Goal: Information Seeking & Learning: Check status

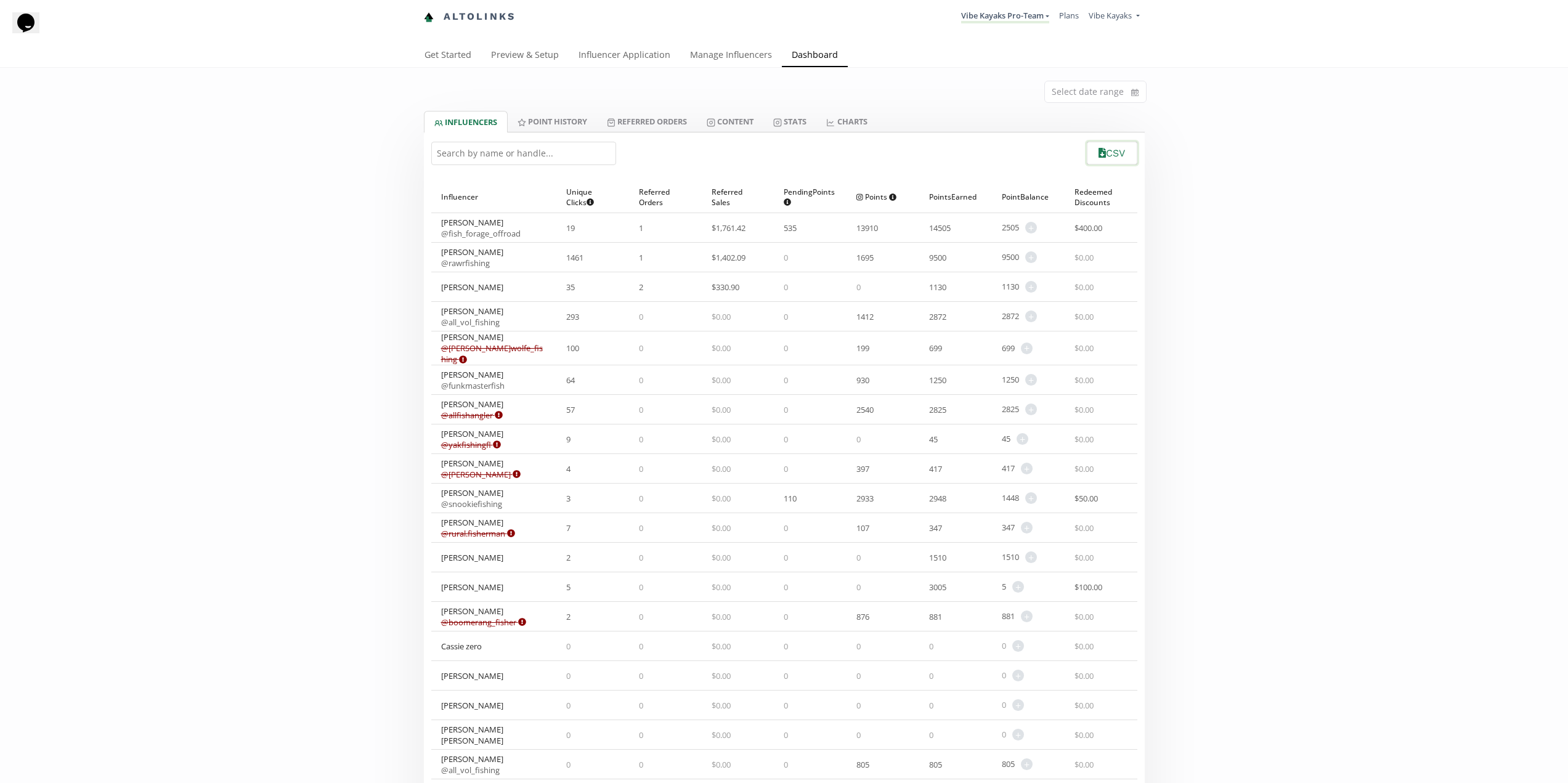
click at [1111, 150] on button "CSV" at bounding box center [1112, 153] width 54 height 26
click at [859, 120] on link "CHARTS" at bounding box center [847, 121] width 61 height 21
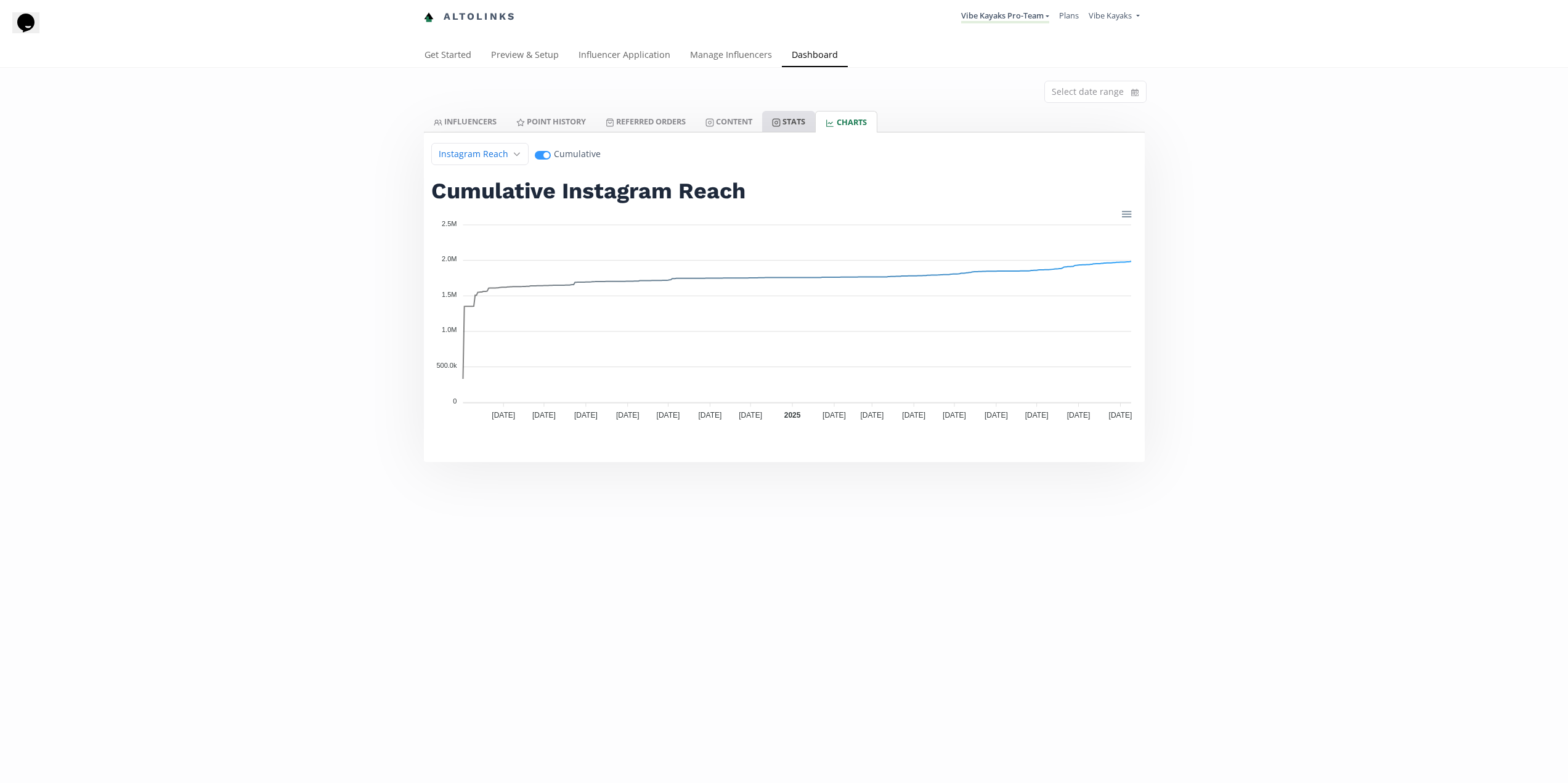
click at [791, 116] on link "Stats" at bounding box center [788, 121] width 53 height 21
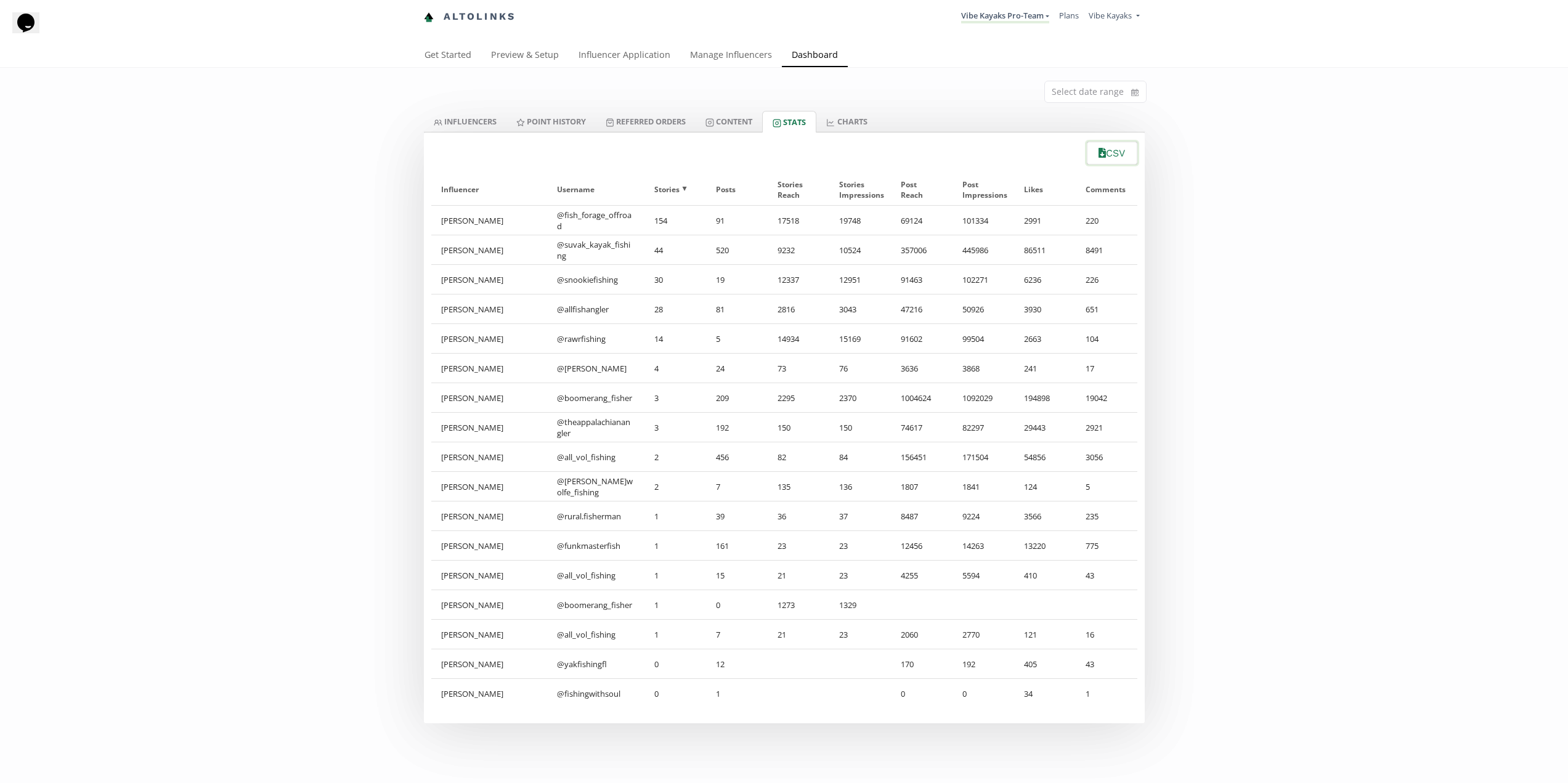
click at [1107, 149] on button "CSV" at bounding box center [1112, 153] width 54 height 26
click at [727, 121] on link "Content" at bounding box center [729, 121] width 67 height 21
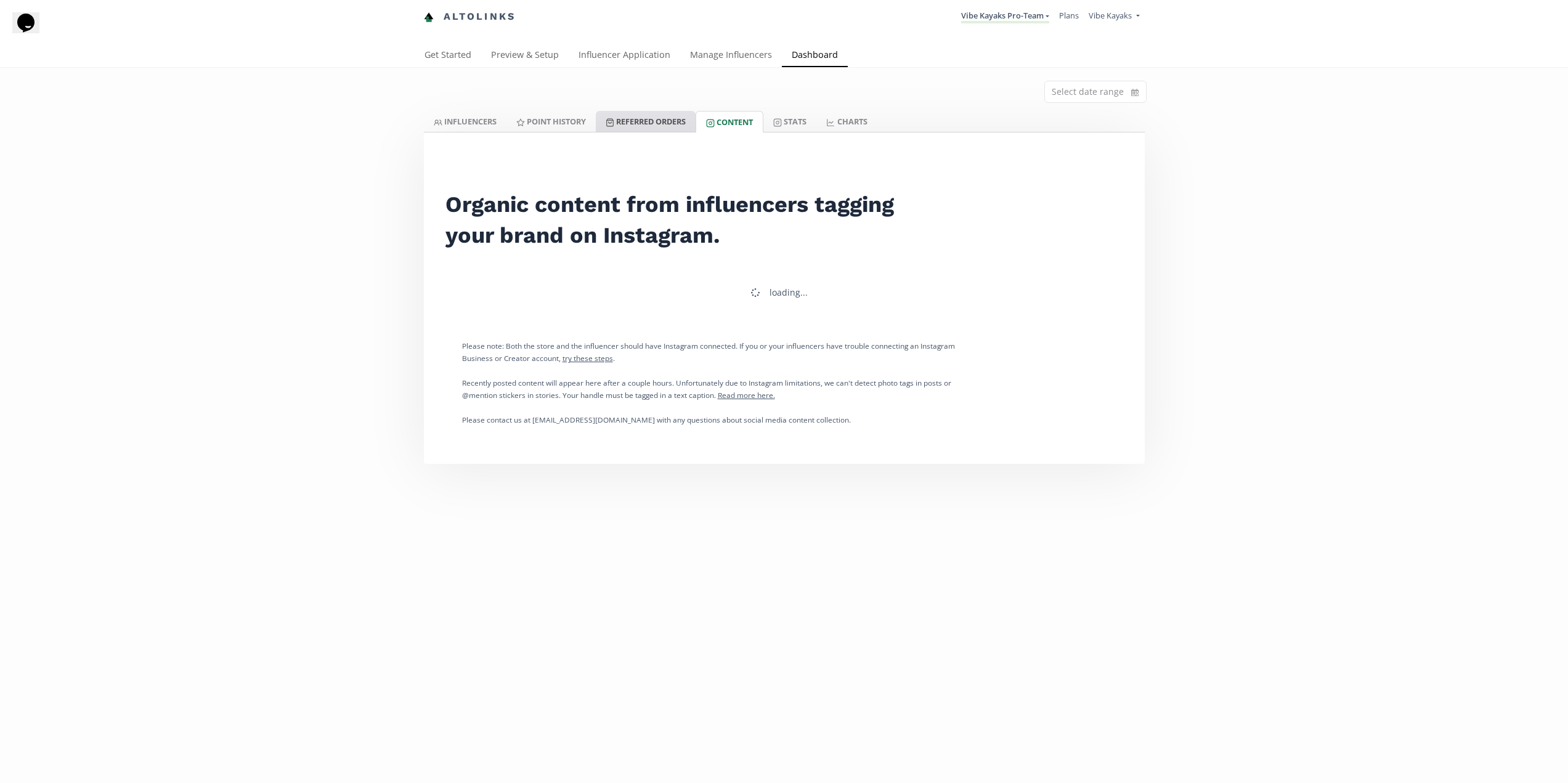
click at [682, 117] on link "Referred Orders" at bounding box center [645, 121] width 100 height 21
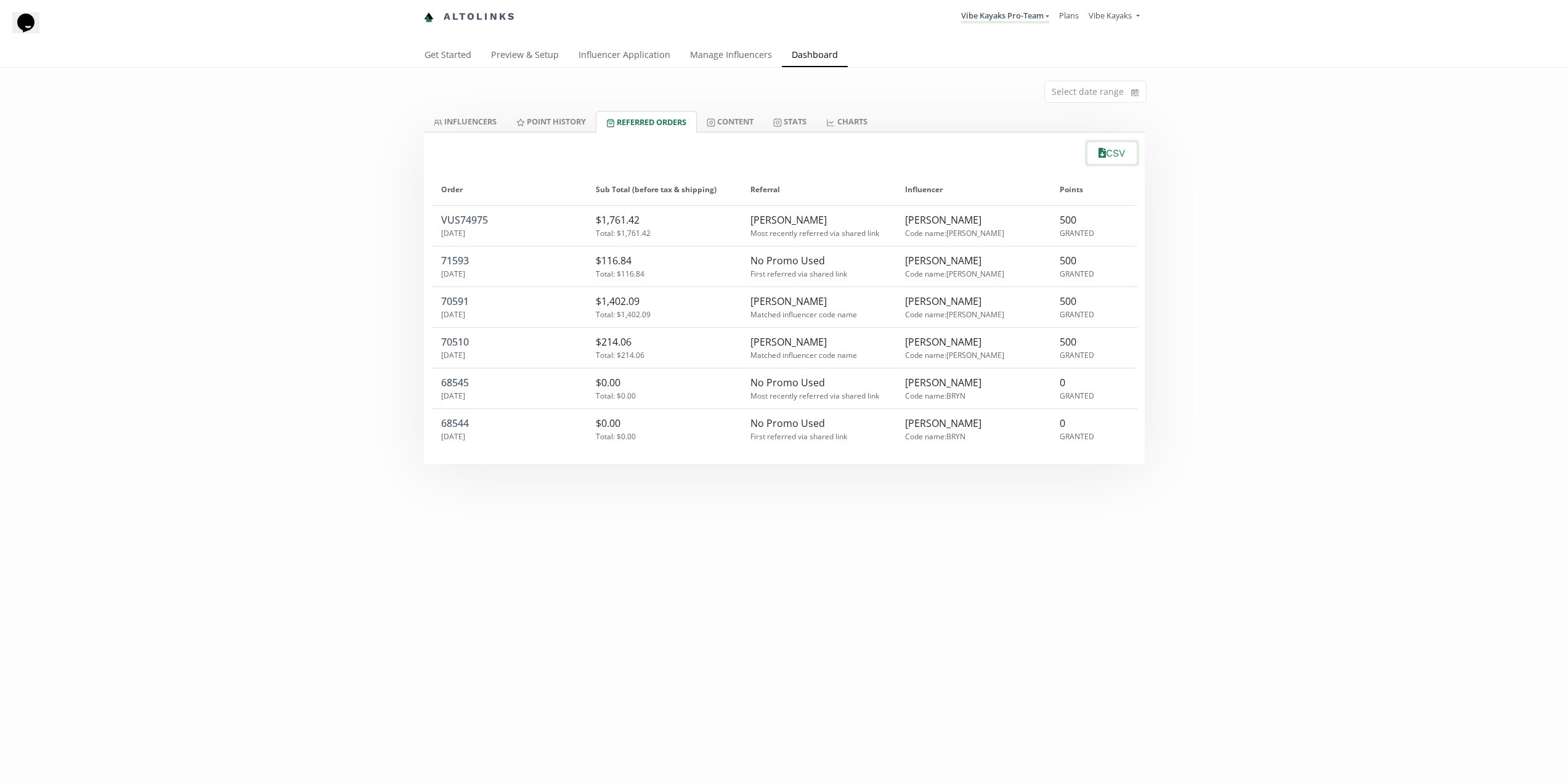
click at [1107, 152] on button "CSV" at bounding box center [1112, 153] width 54 height 26
click at [572, 123] on link "Point HISTORY" at bounding box center [551, 121] width 90 height 21
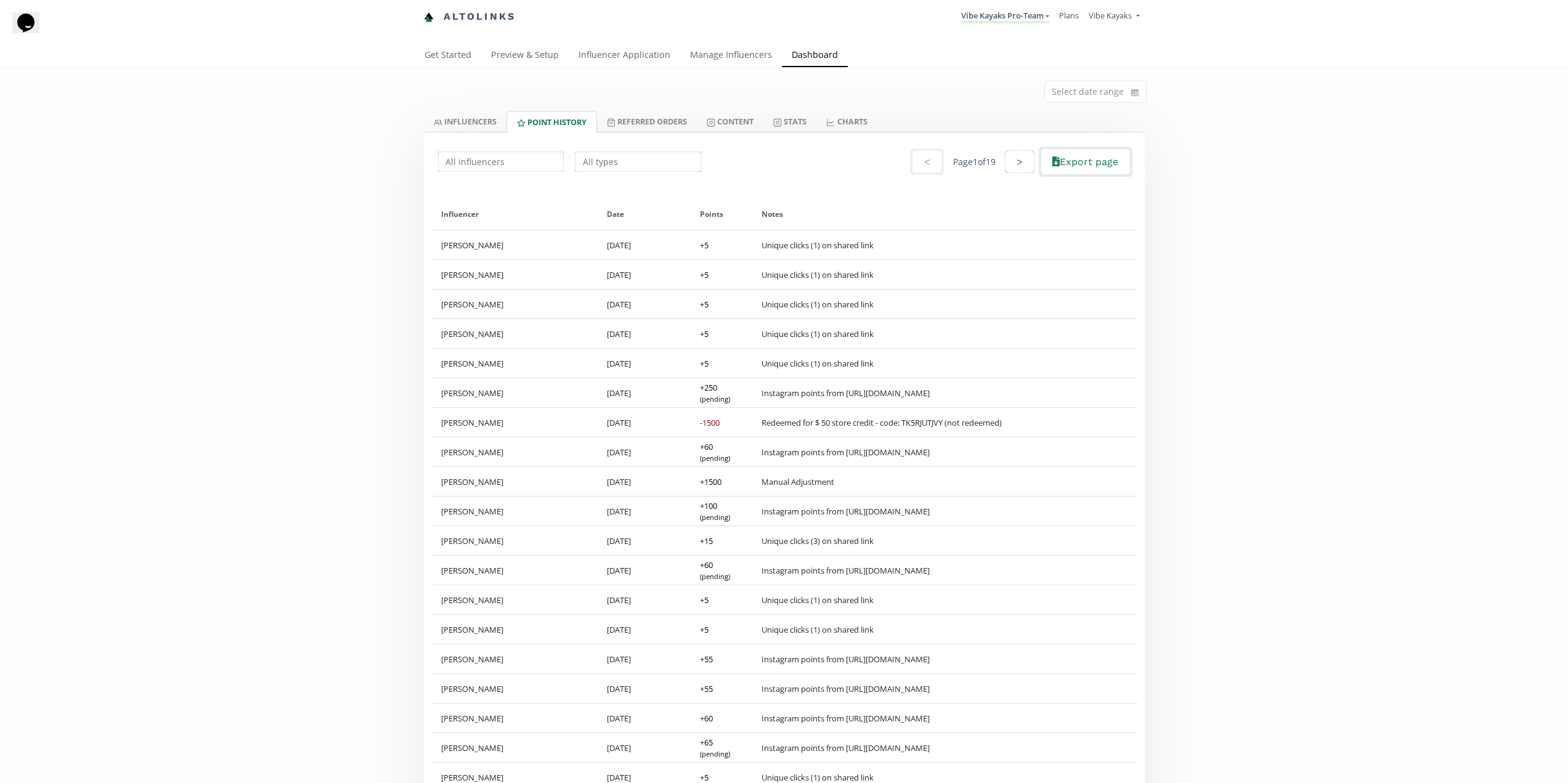
click at [1059, 160] on button "Export page" at bounding box center [1085, 162] width 93 height 30
click at [849, 116] on link "CHARTS" at bounding box center [847, 121] width 61 height 21
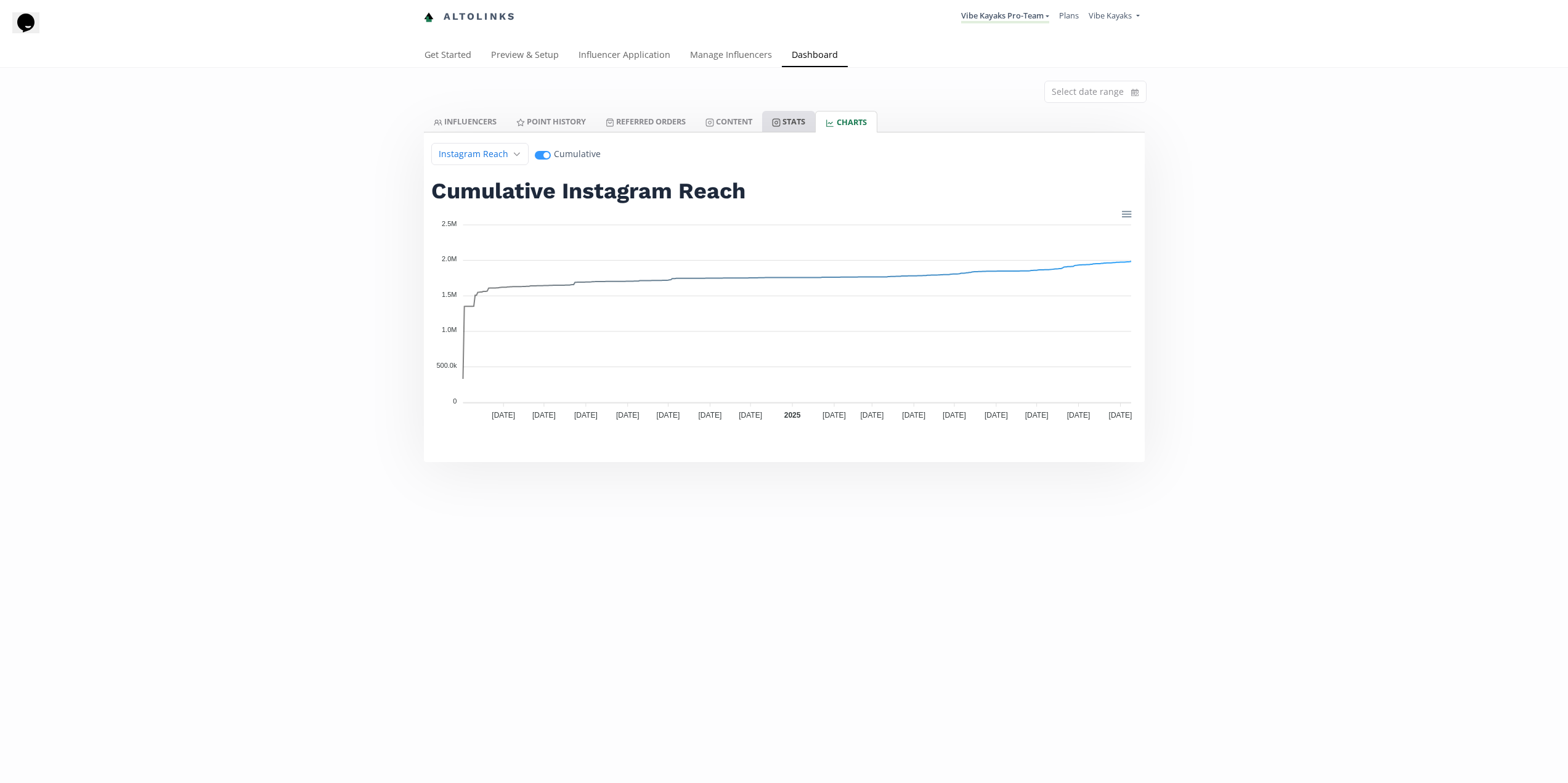
click at [812, 123] on link "Stats" at bounding box center [788, 121] width 53 height 21
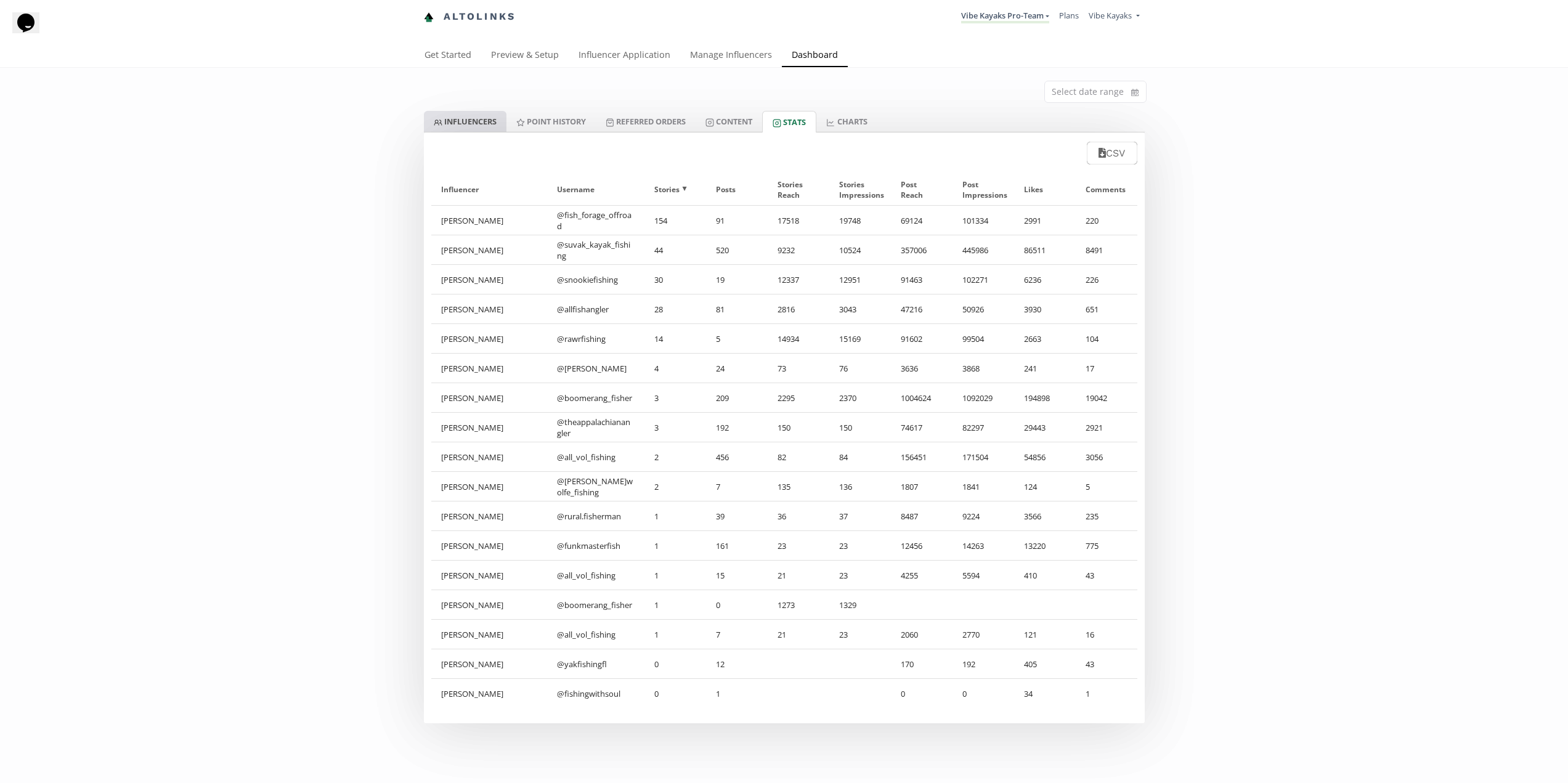
click at [493, 119] on link "INFLUENCERS" at bounding box center [465, 121] width 83 height 21
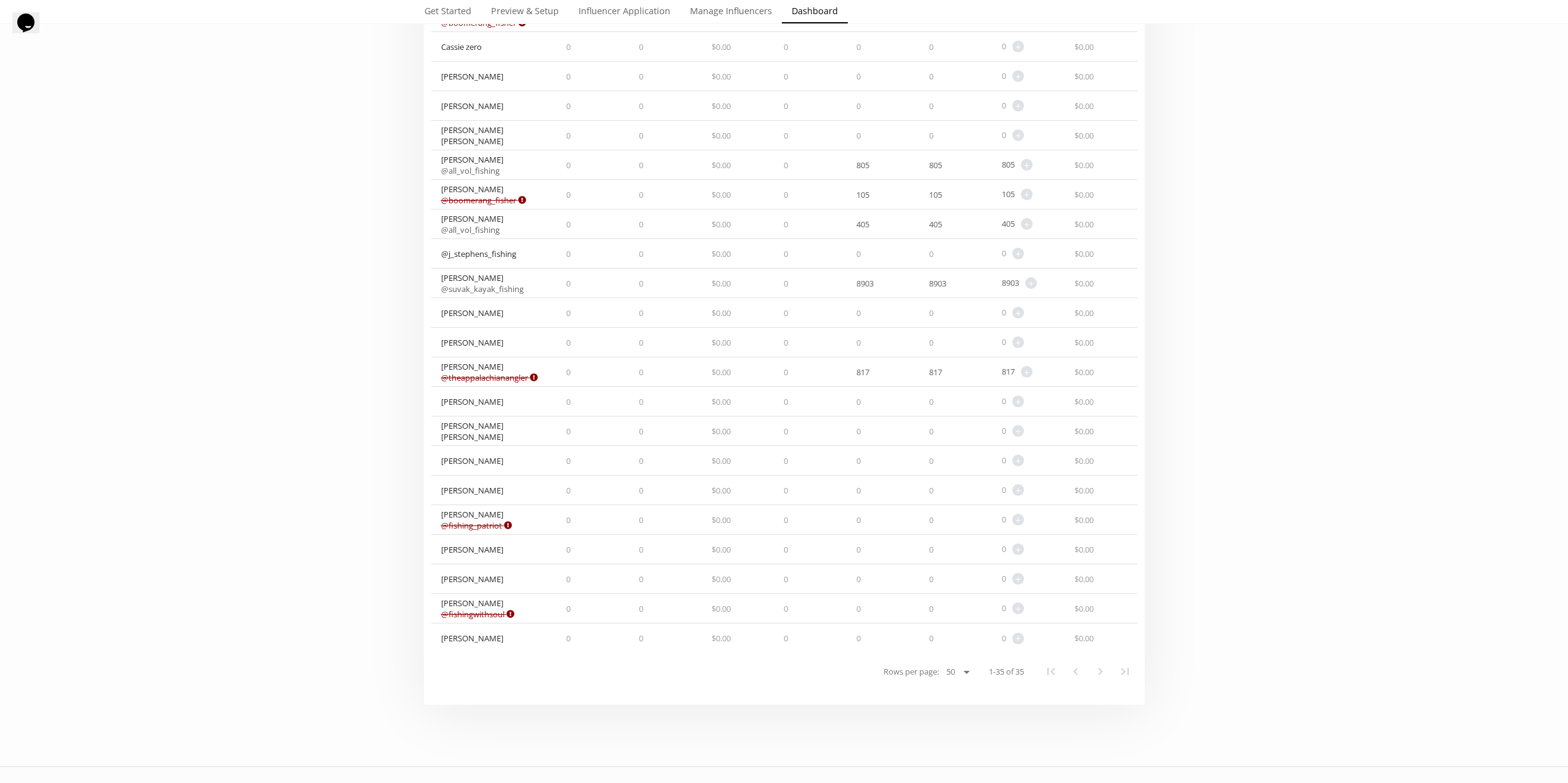
scroll to position [617, 0]
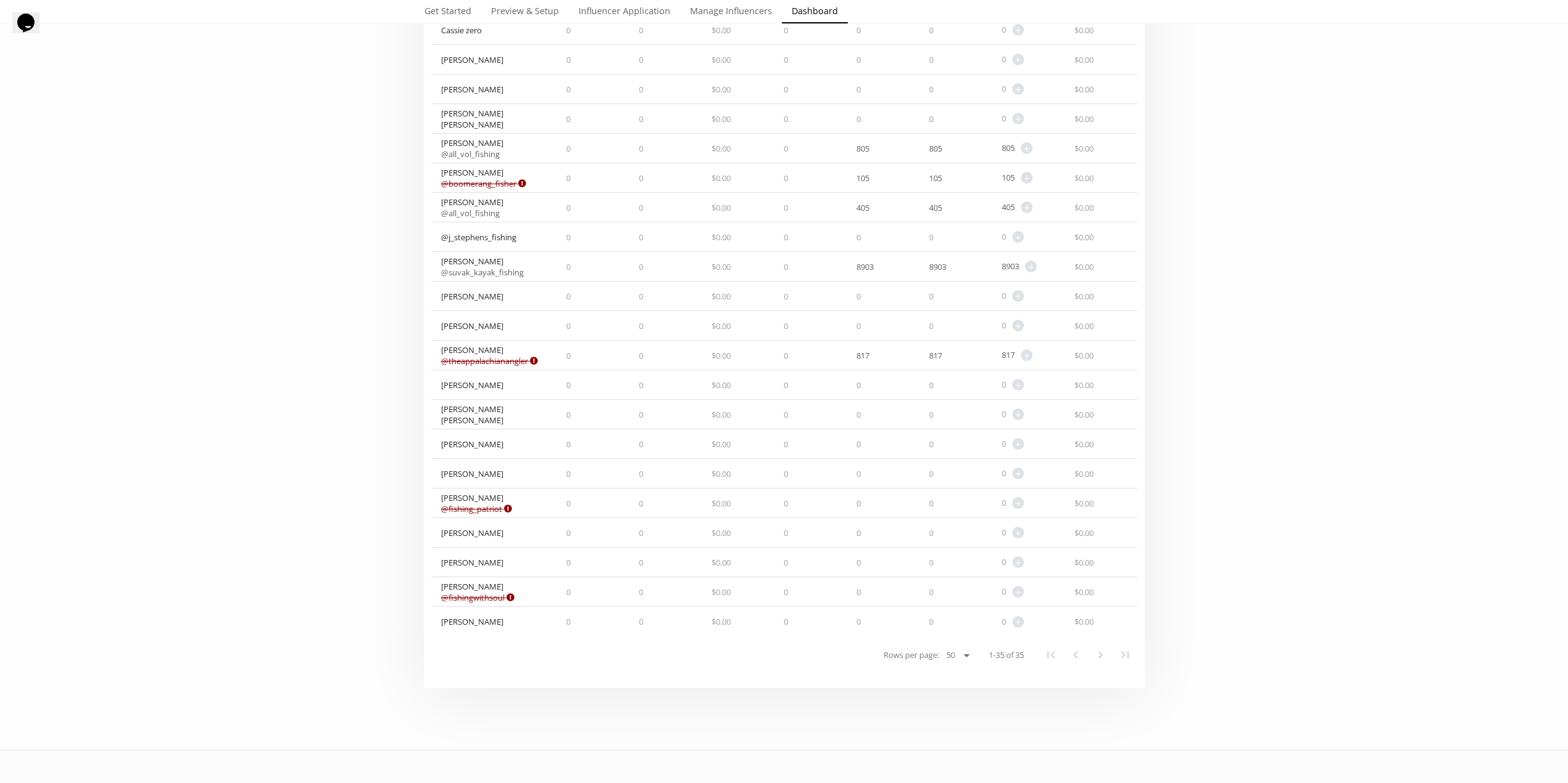
click at [410, 490] on div "Select date range INFLUENCERS Point HISTORY Referred Orders Content Stats CHART…" at bounding box center [784, 69] width 1568 height 1236
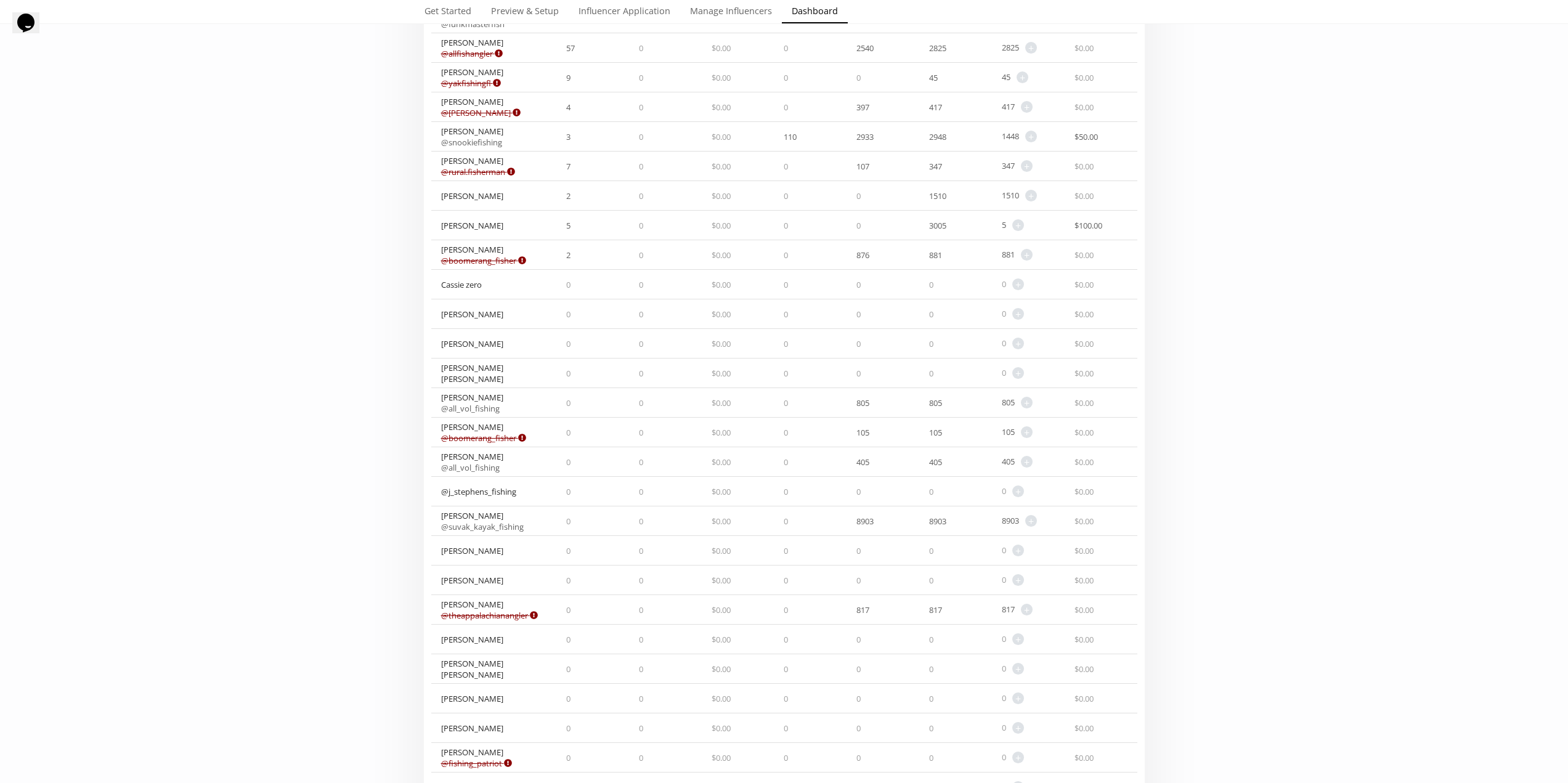
scroll to position [0, 0]
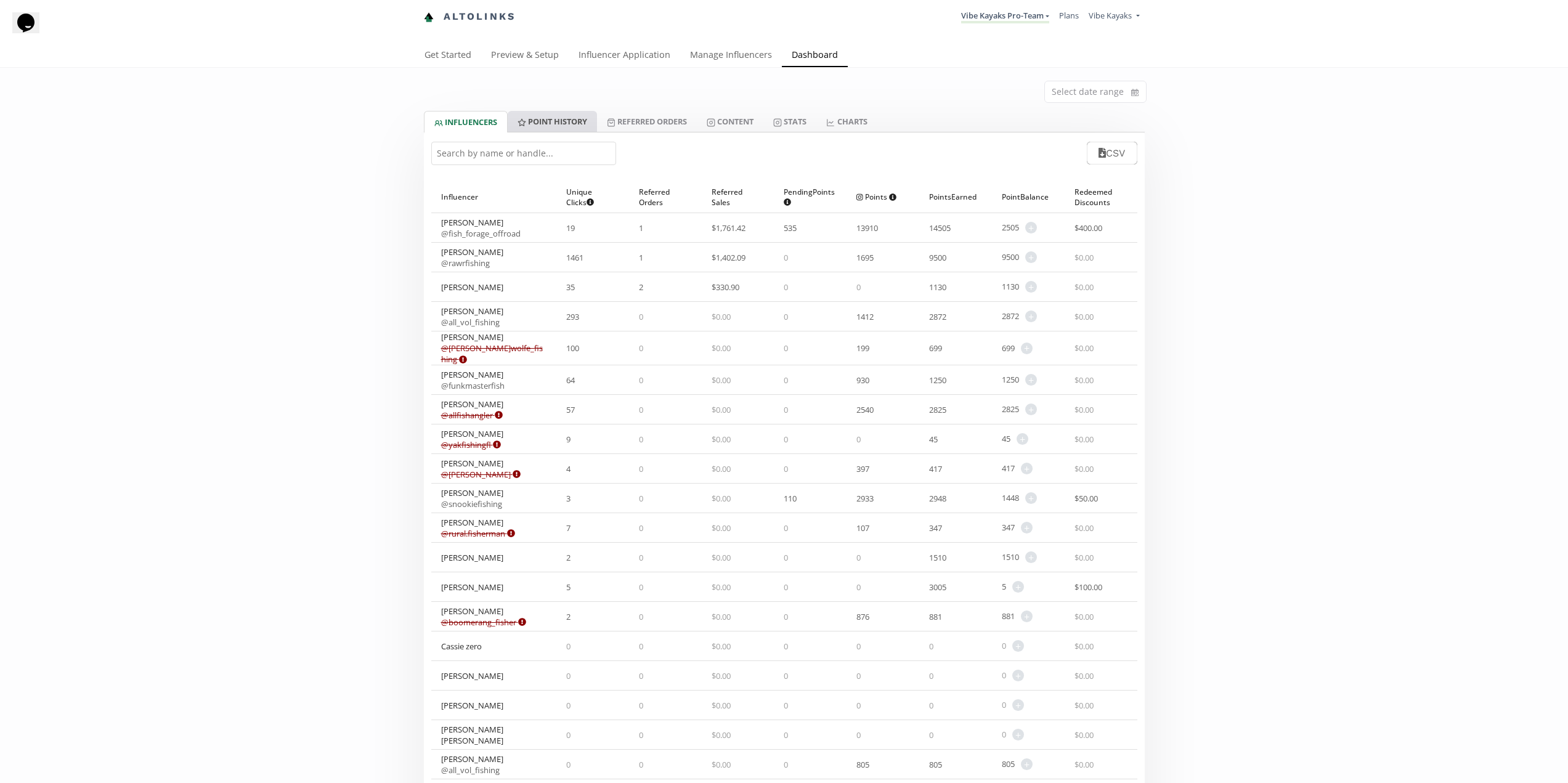
click at [540, 124] on link "Point HISTORY" at bounding box center [552, 121] width 90 height 21
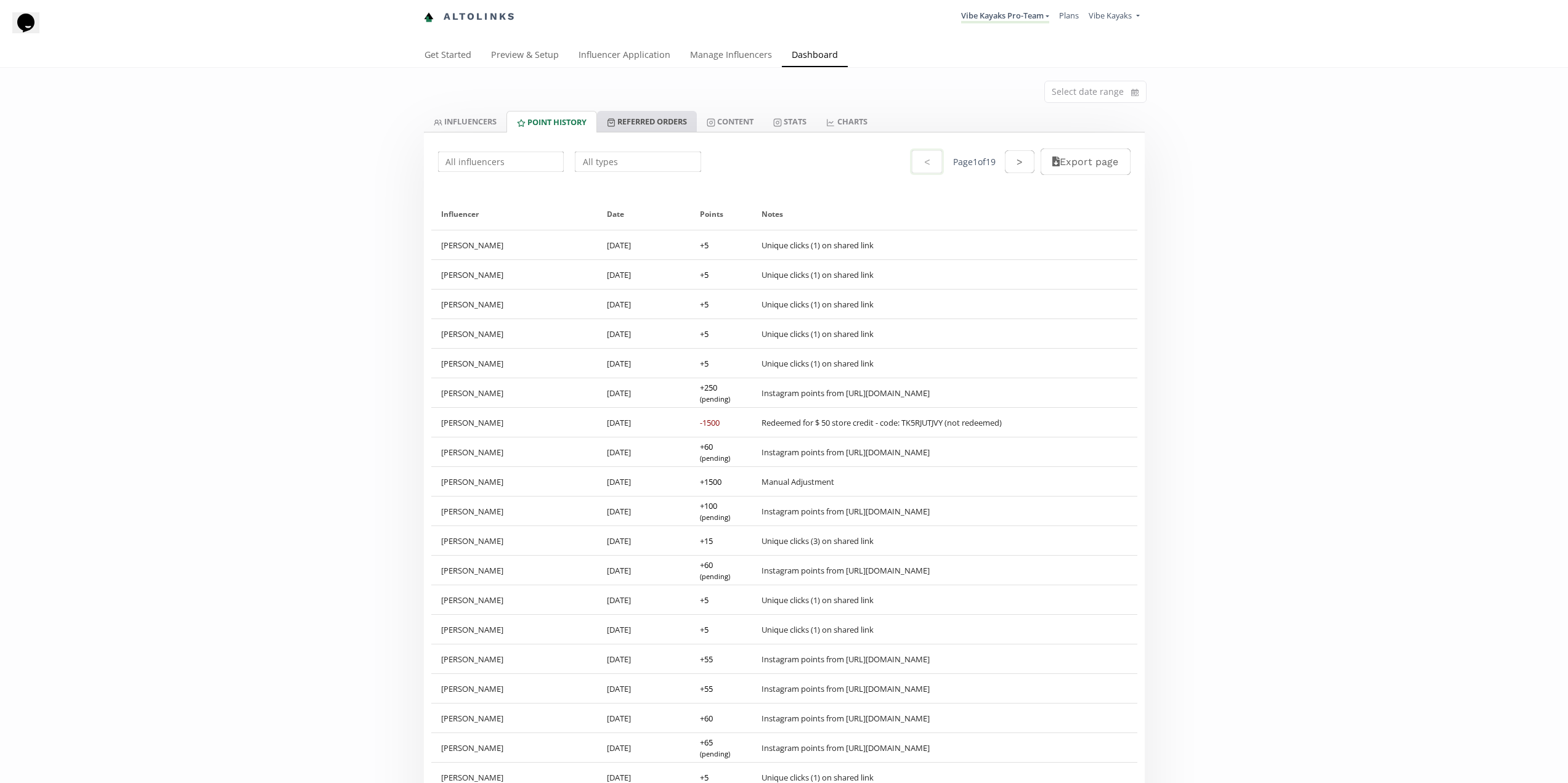
click at [661, 119] on link "Referred Orders" at bounding box center [647, 121] width 100 height 21
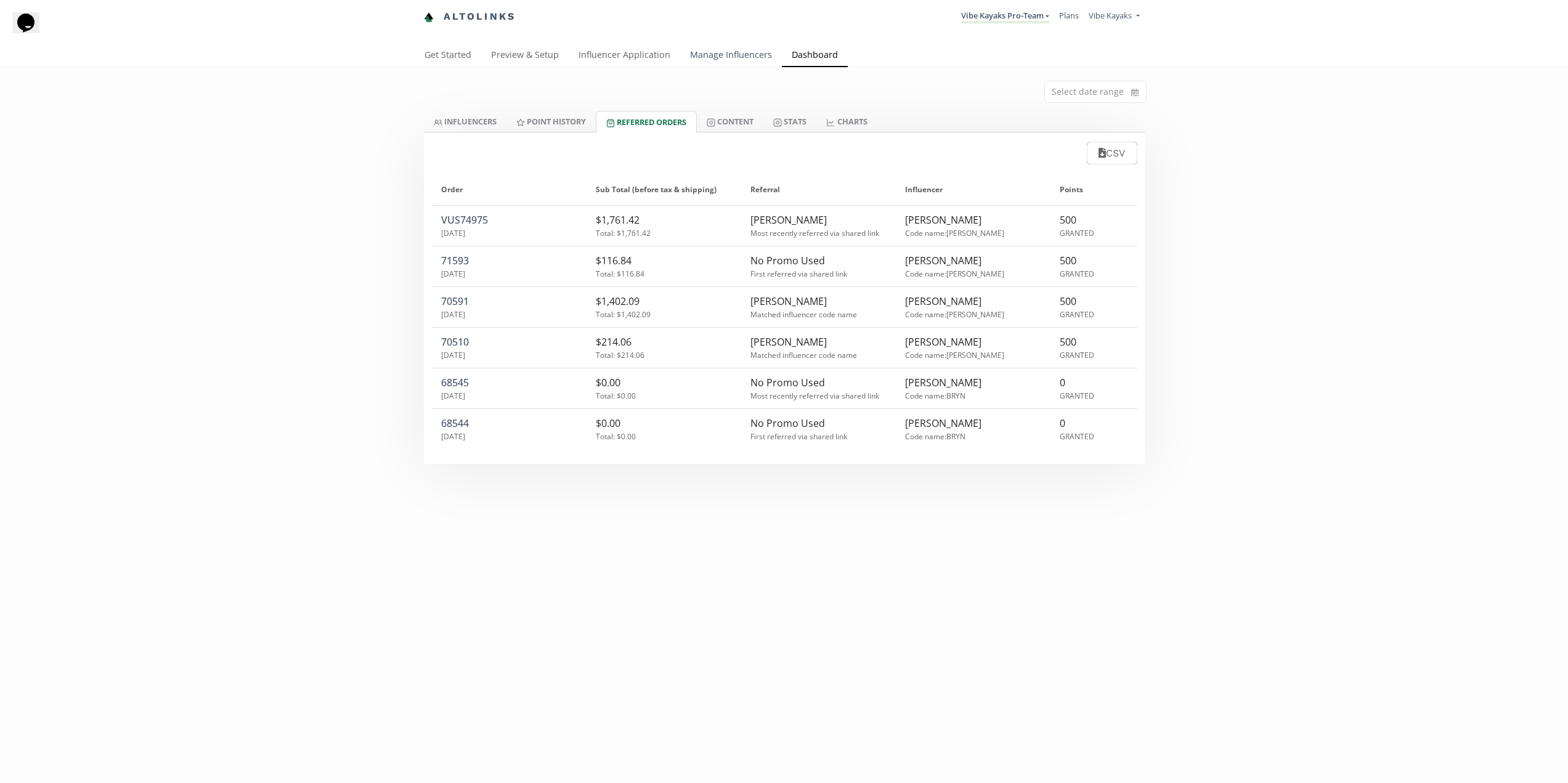
click at [743, 49] on link "Manage Influencers" at bounding box center [731, 56] width 102 height 25
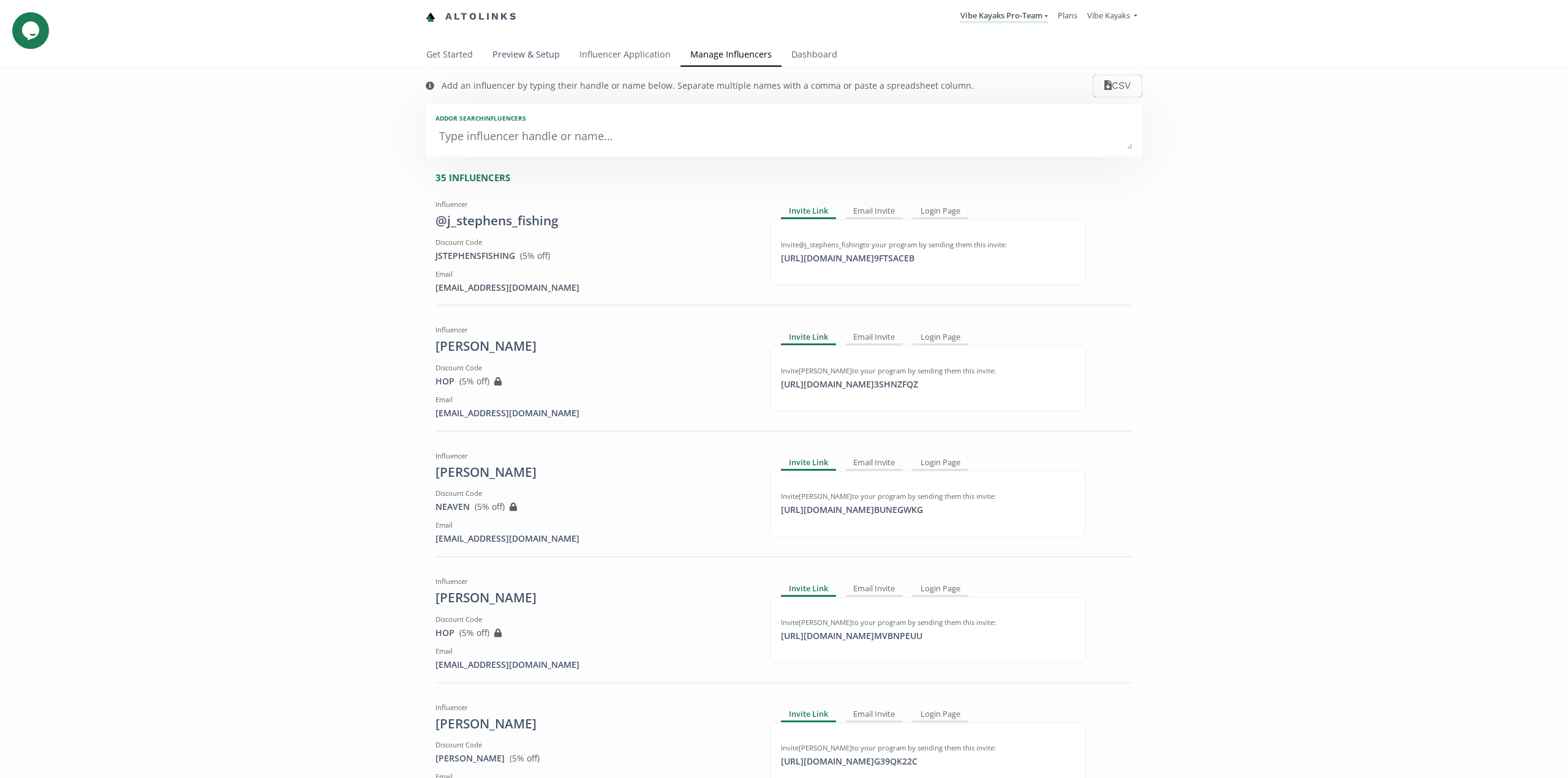
click at [524, 52] on link "Preview & Setup" at bounding box center [526, 56] width 87 height 25
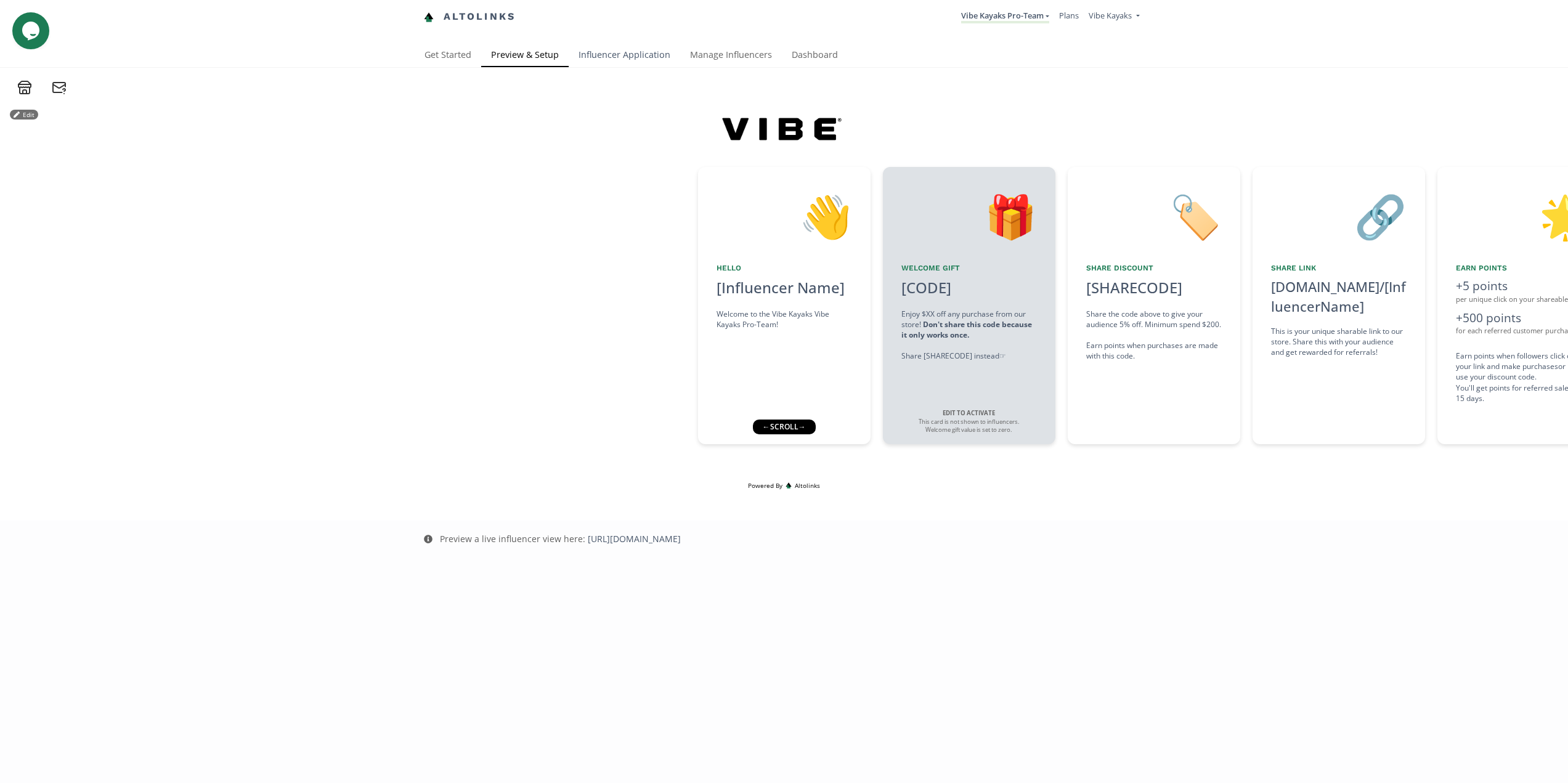
click at [623, 50] on link "Influencer Application" at bounding box center [624, 56] width 112 height 25
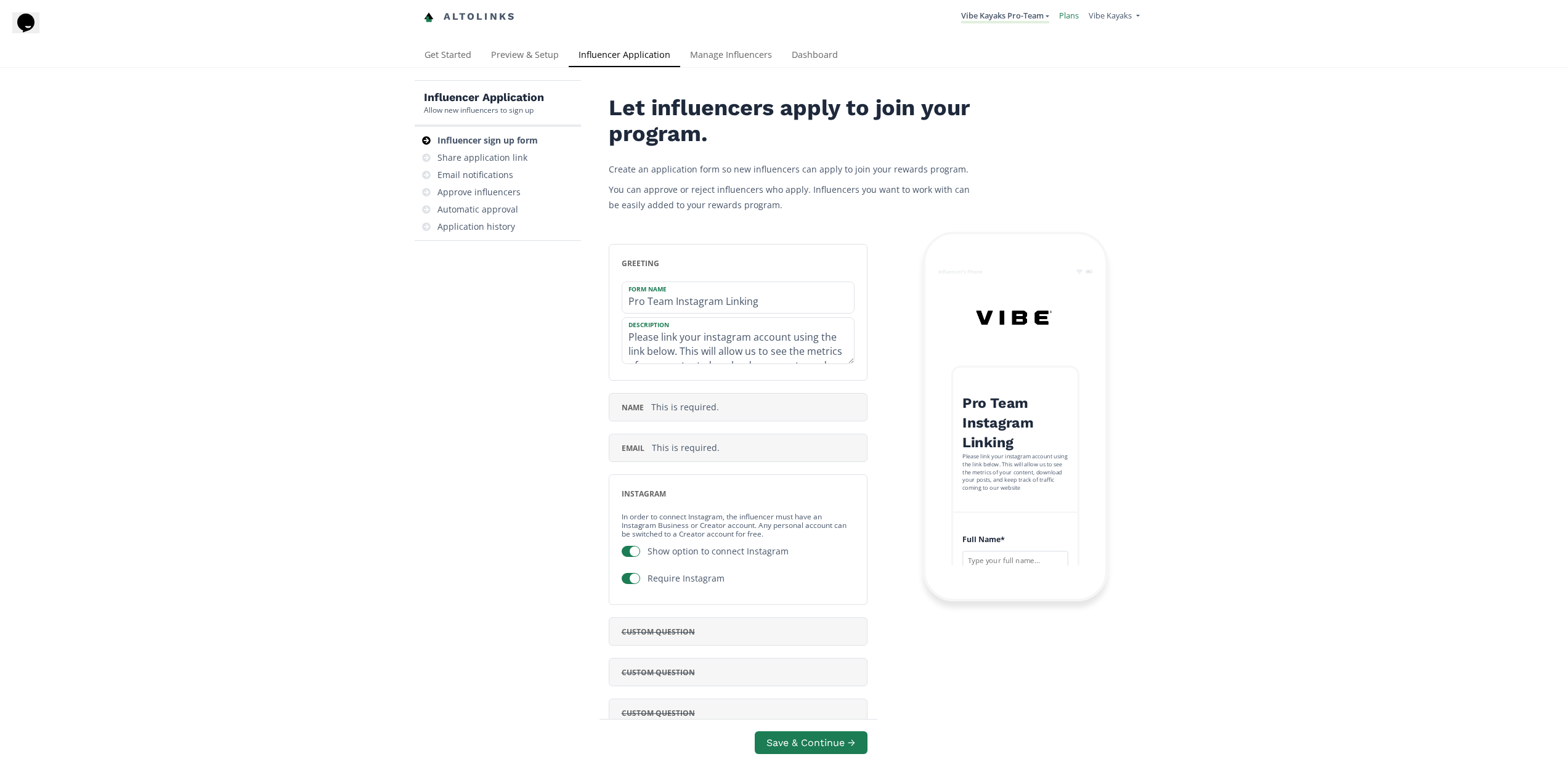
click at [1068, 15] on link "Plans" at bounding box center [1068, 15] width 20 height 11
click at [732, 49] on link "Manage Influencers" at bounding box center [731, 56] width 102 height 25
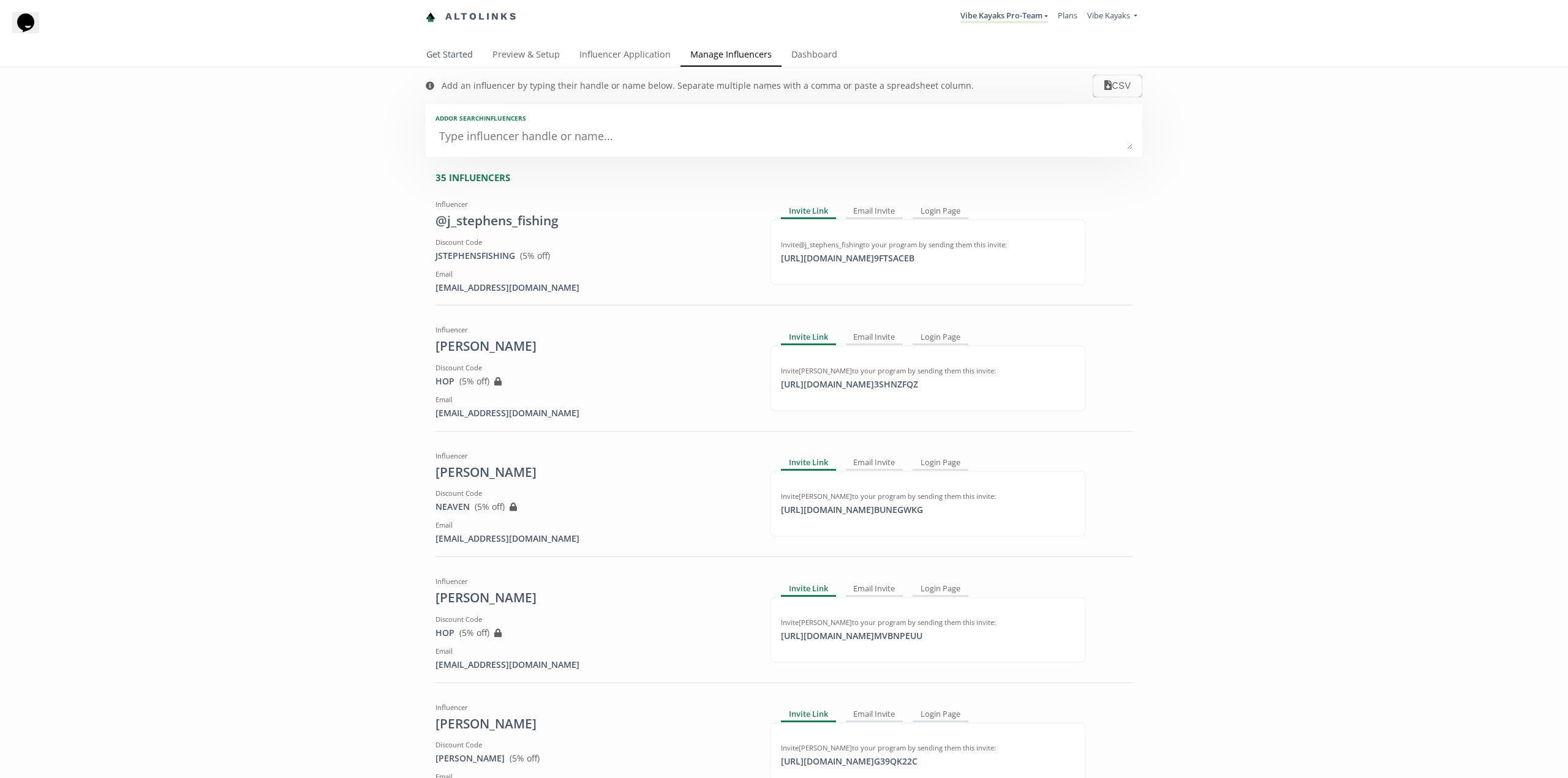
click at [446, 58] on link "Get Started" at bounding box center [449, 56] width 66 height 25
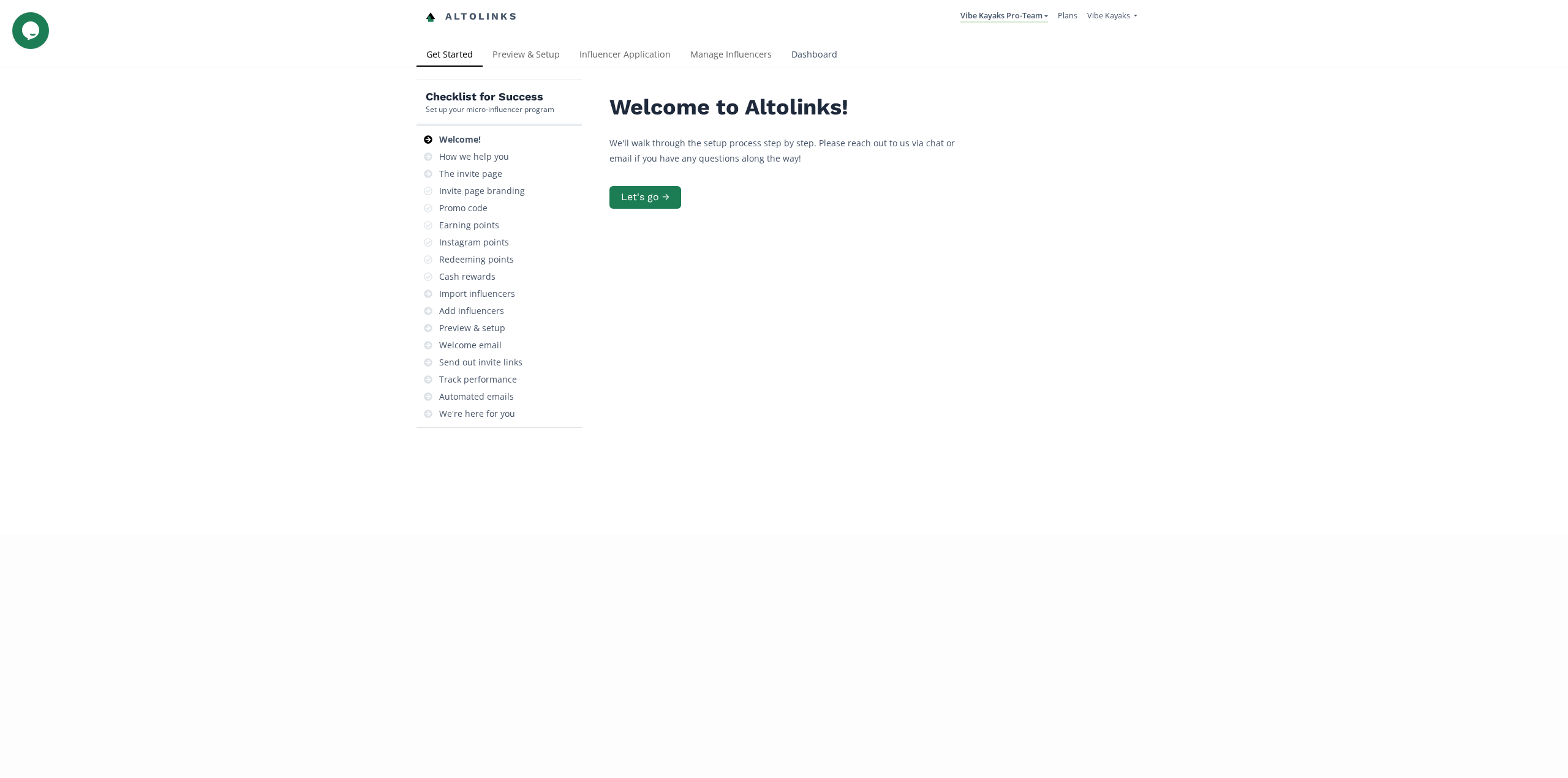
click at [810, 52] on link "Dashboard" at bounding box center [814, 56] width 66 height 25
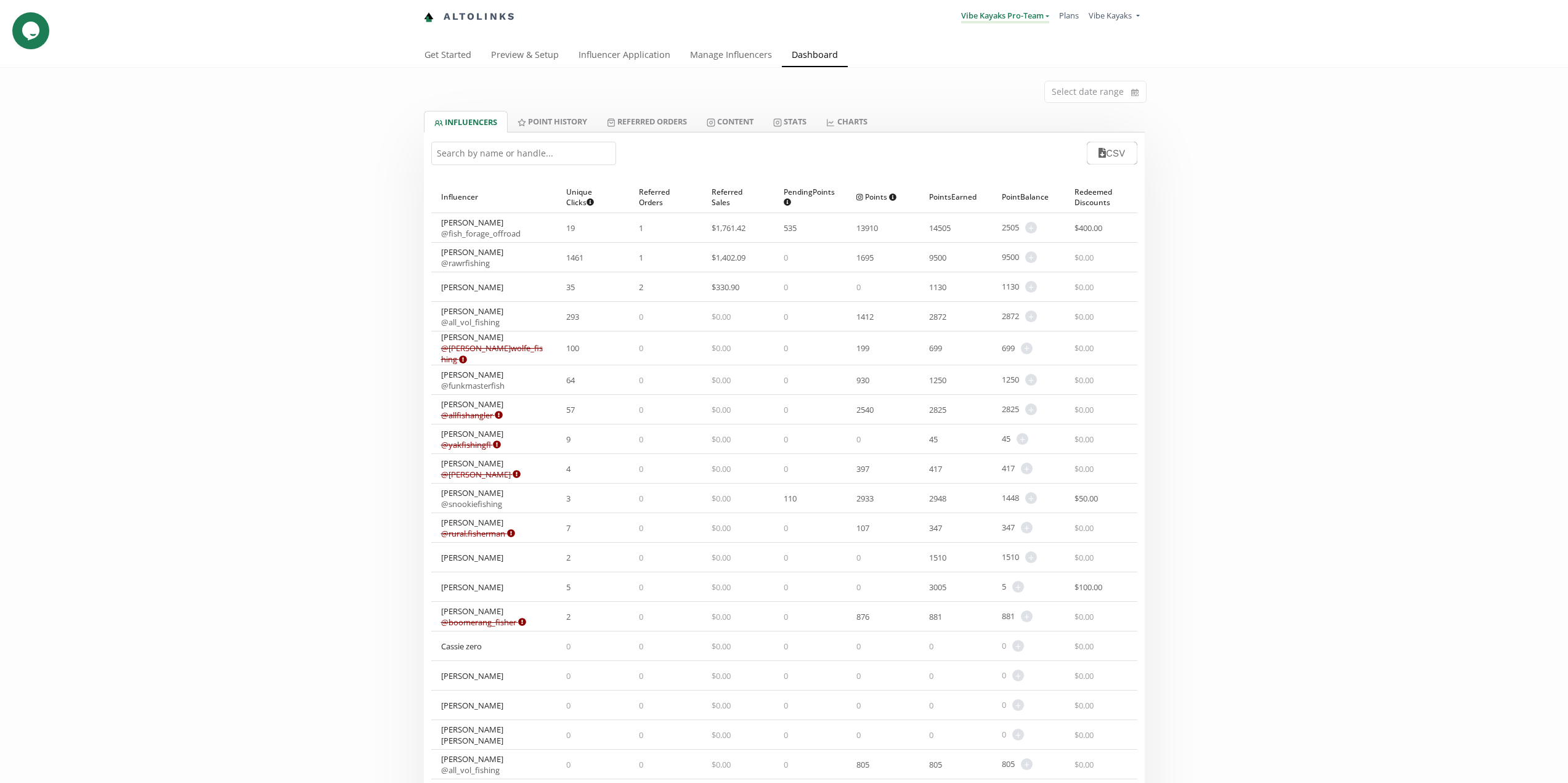
click at [1028, 16] on link "Vibe Kayaks Pro-Team" at bounding box center [1005, 17] width 88 height 13
click at [791, 124] on link "Stats" at bounding box center [789, 121] width 53 height 21
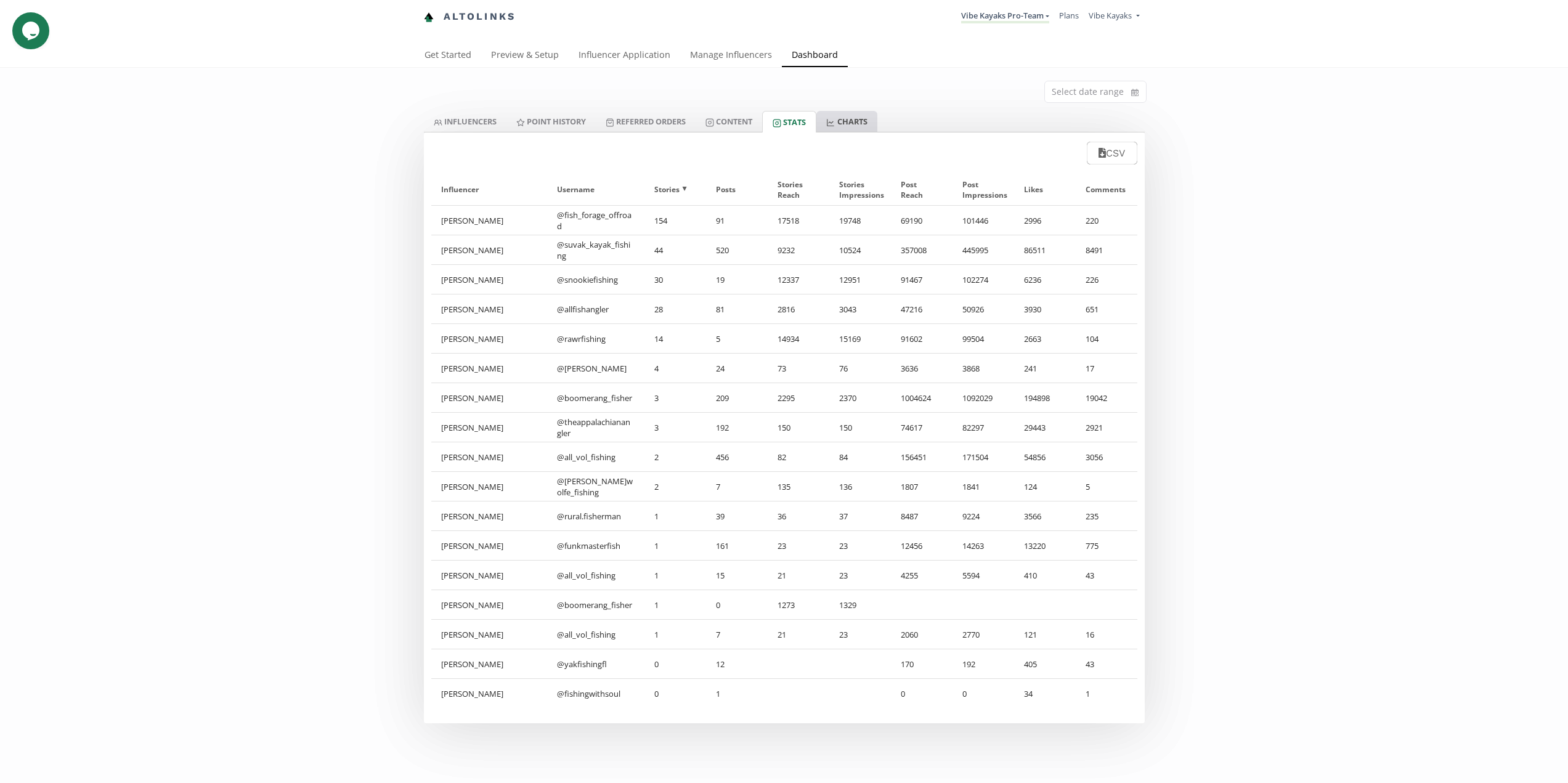
click at [863, 126] on link "CHARTS" at bounding box center [847, 121] width 61 height 21
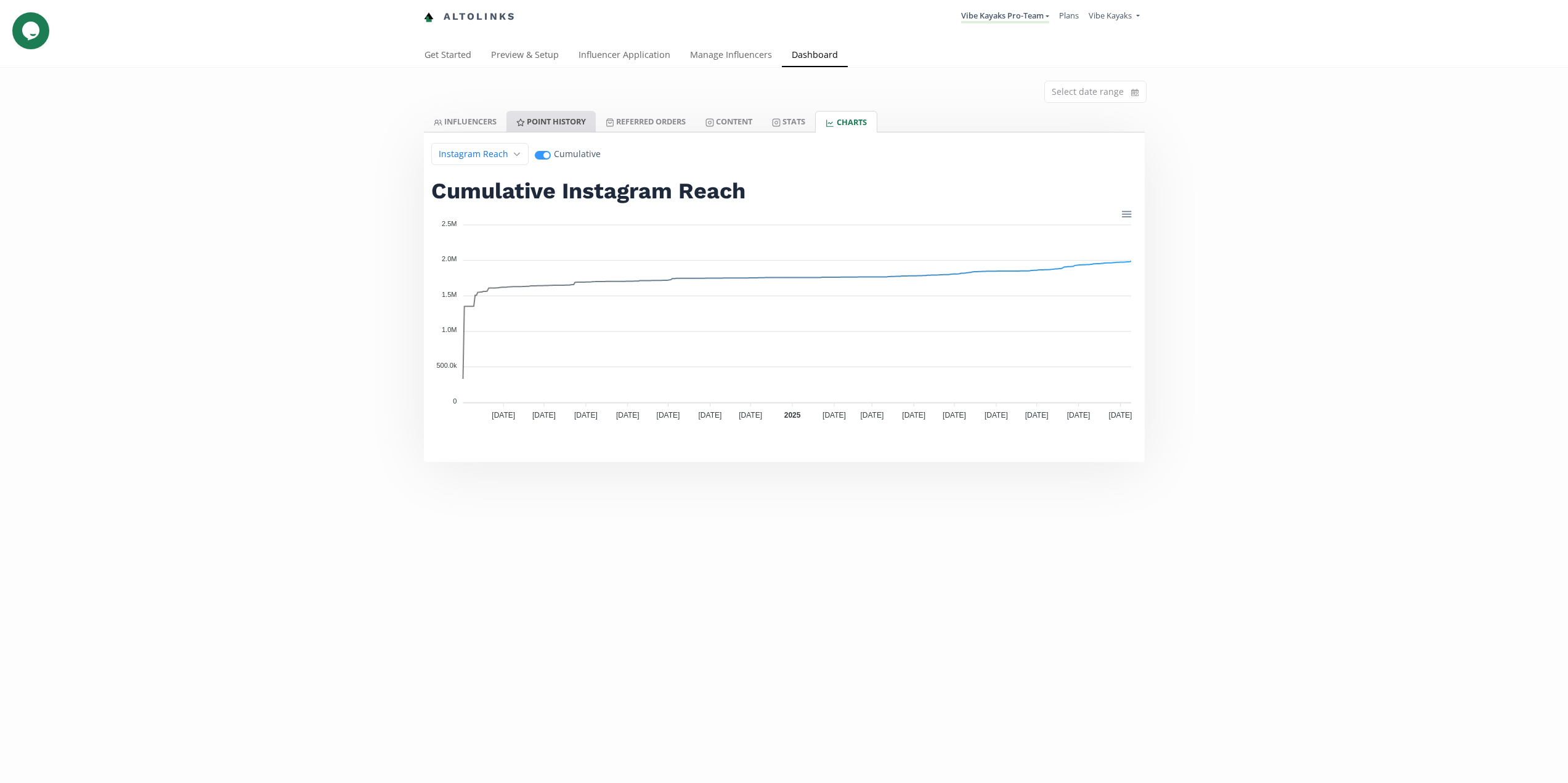
click at [552, 113] on link "Point HISTORY" at bounding box center [551, 121] width 90 height 21
